Goal: Information Seeking & Learning: Learn about a topic

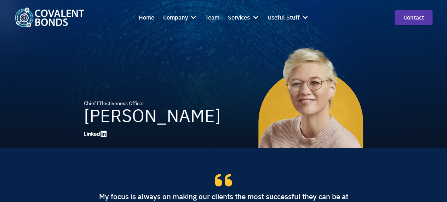
click at [55, 18] on img "home" at bounding box center [50, 17] width 70 height 20
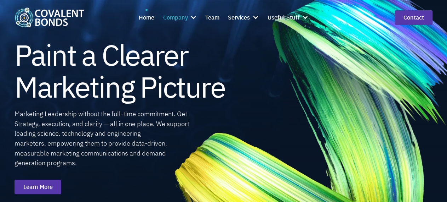
click at [182, 17] on div "Company" at bounding box center [175, 17] width 25 height 9
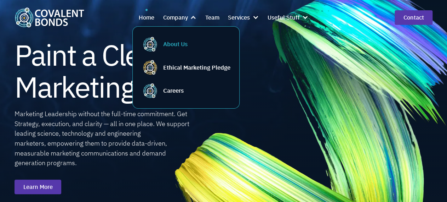
click at [182, 38] on link "About Us" at bounding box center [186, 43] width 89 height 17
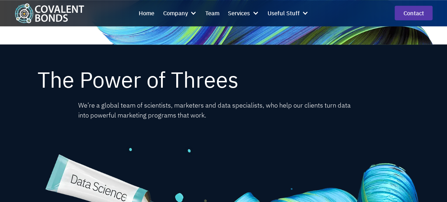
scroll to position [285, 0]
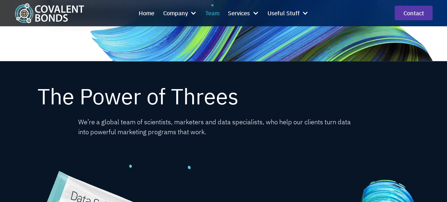
click at [215, 11] on div "Team" at bounding box center [212, 13] width 14 height 9
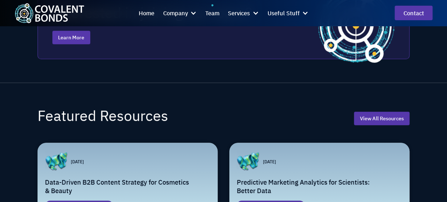
scroll to position [958, 0]
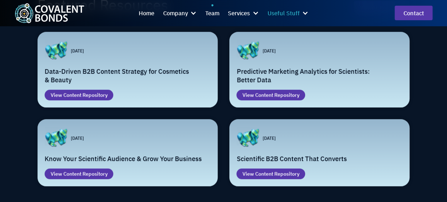
click at [290, 15] on div "Useful Stuff" at bounding box center [284, 13] width 32 height 9
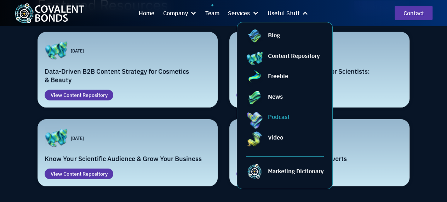
click at [279, 121] on div "Podcast" at bounding box center [279, 116] width 22 height 9
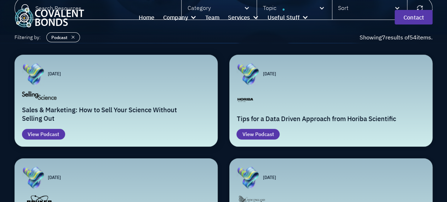
scroll to position [111, 0]
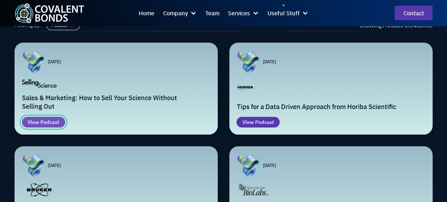
click at [43, 124] on div "Podcast" at bounding box center [49, 122] width 19 height 8
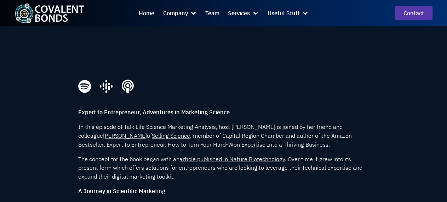
scroll to position [258, 0]
